Goal: Find specific page/section: Find specific page/section

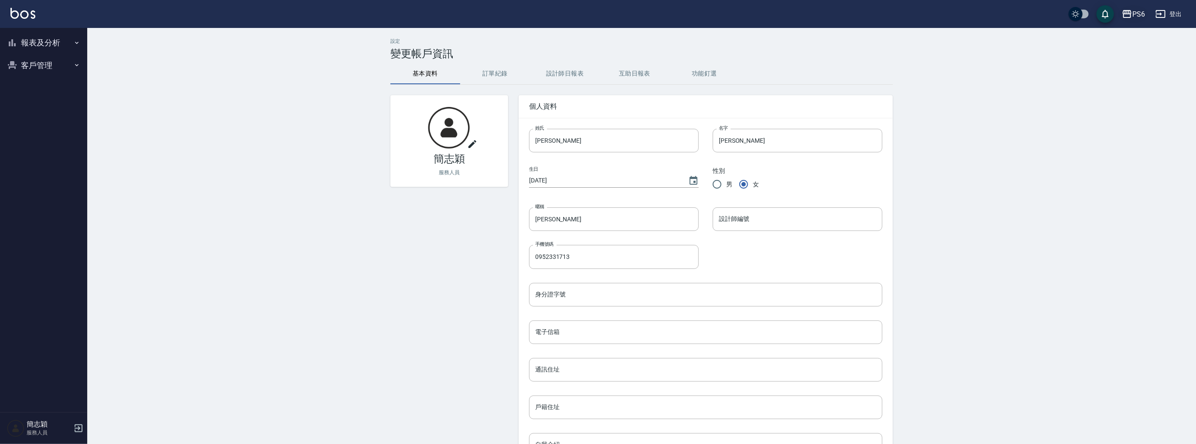
click at [1136, 17] on div "PS6" at bounding box center [1139, 14] width 13 height 11
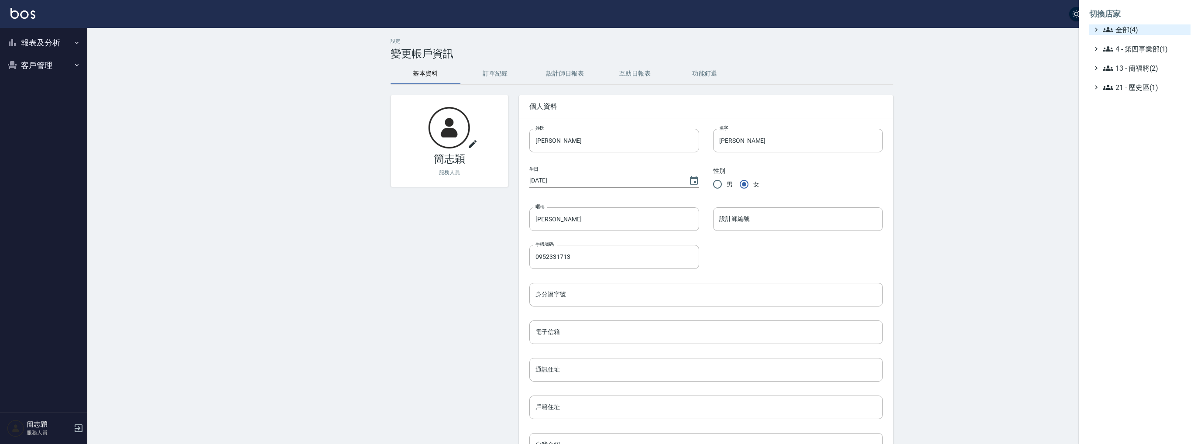
click at [1133, 31] on span "全部(4)" at bounding box center [1145, 29] width 84 height 10
click at [1144, 84] on span "名[PERSON_NAME]" at bounding box center [1144, 84] width 86 height 10
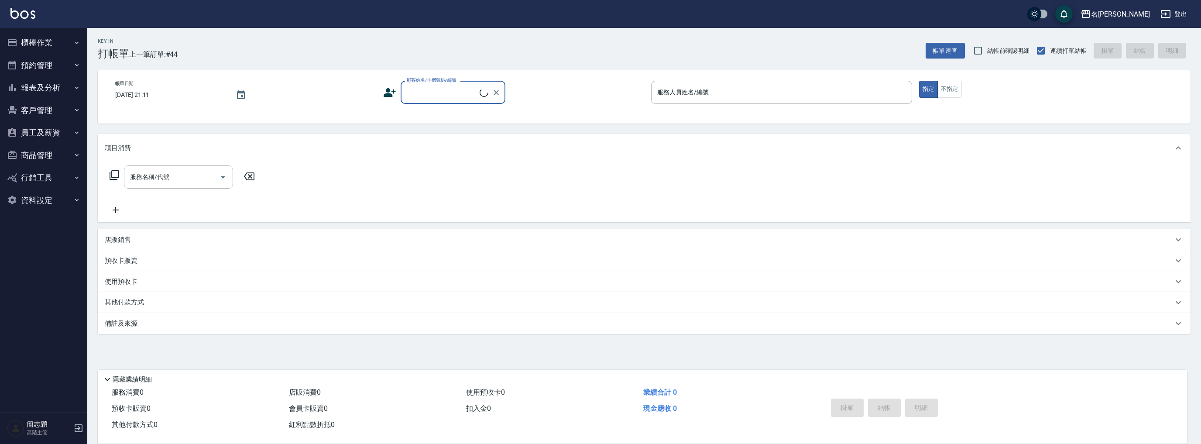
click at [50, 83] on button "報表及分析" at bounding box center [43, 87] width 80 height 23
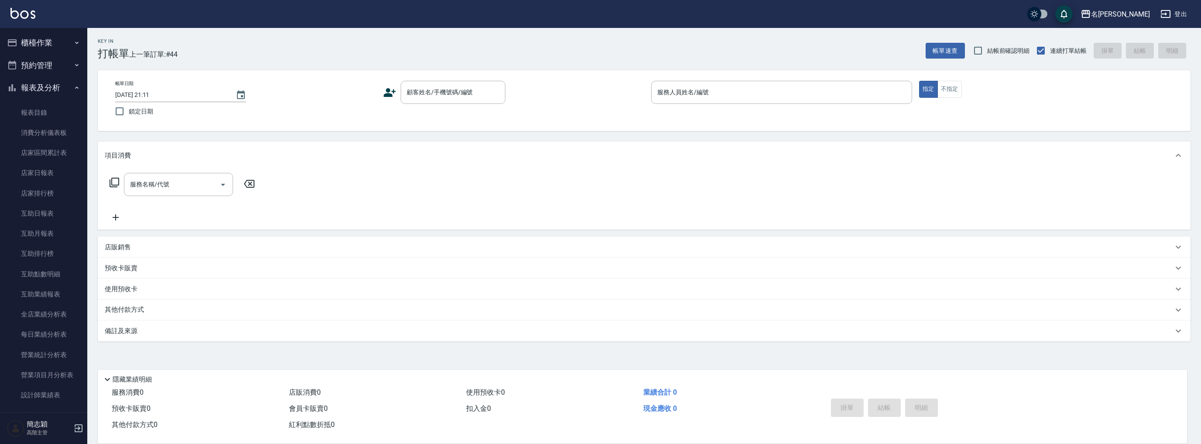
scroll to position [684, 0]
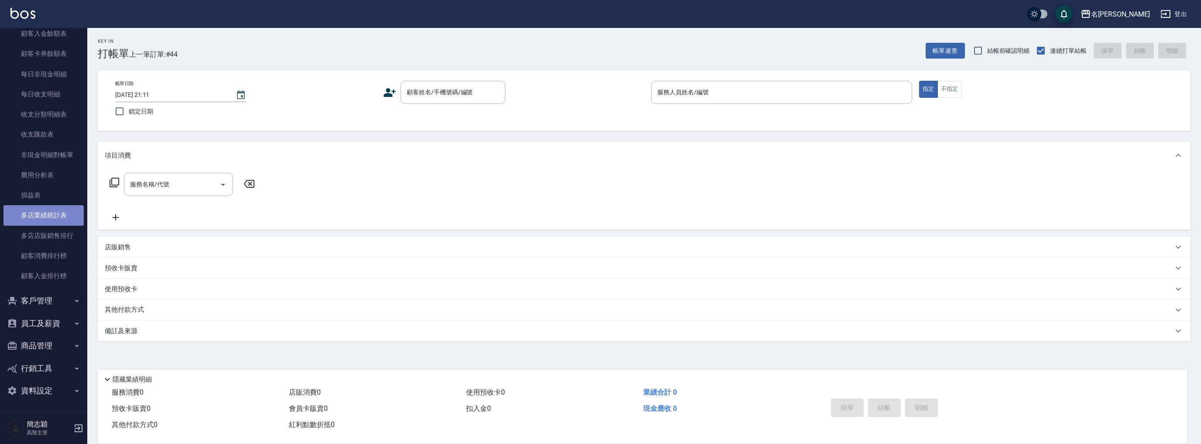
click at [55, 215] on link "多店業績統計表" at bounding box center [43, 215] width 80 height 20
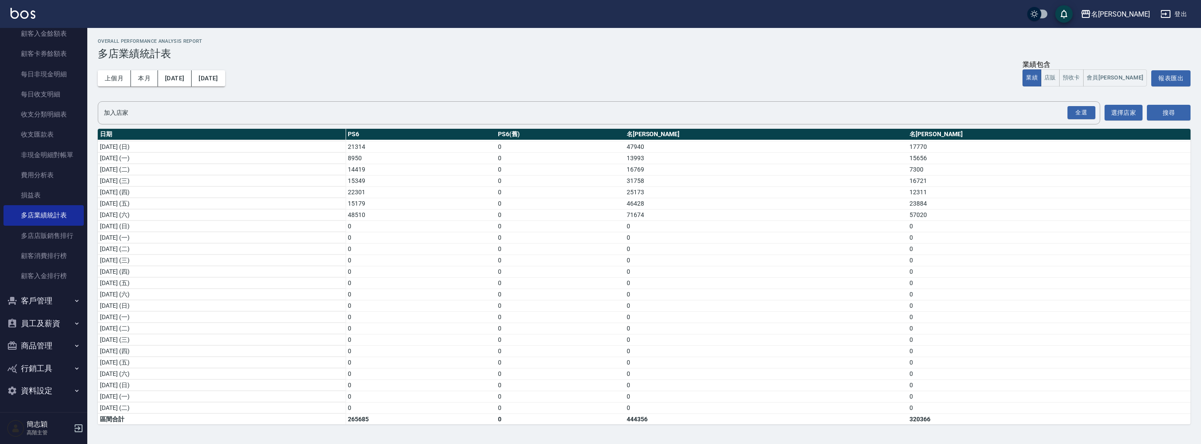
scroll to position [104, 0]
